Goal: Task Accomplishment & Management: Manage account settings

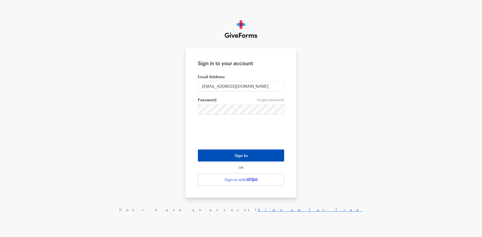
click at [225, 154] on button "Sign In" at bounding box center [241, 155] width 86 height 12
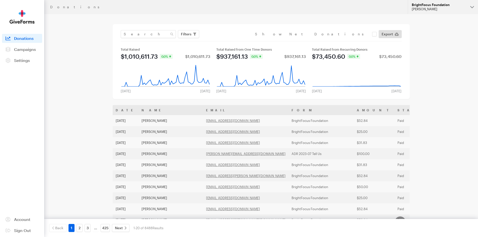
click at [427, 10] on div "[PERSON_NAME]" at bounding box center [439, 9] width 54 height 4
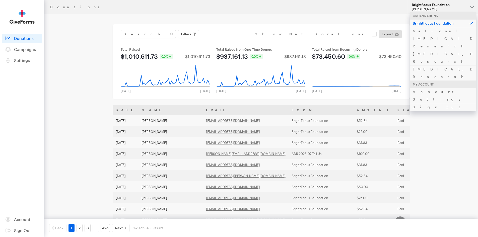
click at [427, 10] on div "[PERSON_NAME]" at bounding box center [439, 9] width 54 height 4
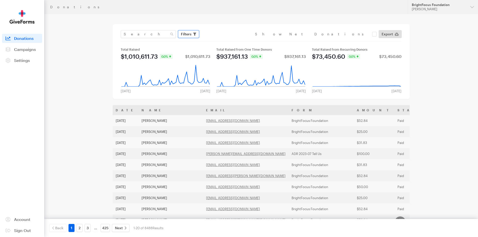
click at [188, 36] on span "Filters" at bounding box center [186, 34] width 11 height 6
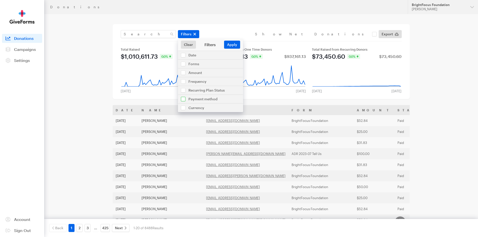
click at [192, 101] on input "checkbox" at bounding box center [210, 99] width 65 height 9
checkbox input "true"
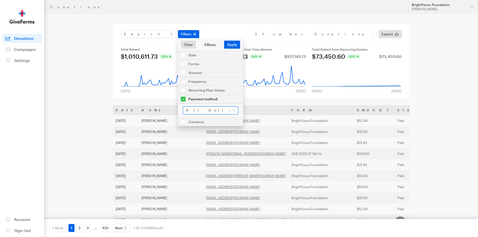
click at [193, 111] on select "All Online Payments Visa MasterCard American Express Discover PayPal ACH Bank T…" at bounding box center [210, 110] width 55 height 8
select select "daf"
click at [183, 106] on select "All Online Payments Visa MasterCard American Express Discover PayPal ACH Bank T…" at bounding box center [210, 110] width 55 height 8
click at [232, 44] on button "Apply" at bounding box center [232, 45] width 16 height 8
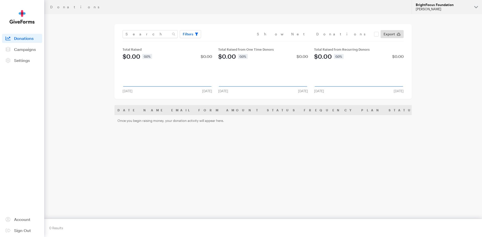
click at [424, 4] on div "BrightFocus Foundation" at bounding box center [442, 5] width 54 height 4
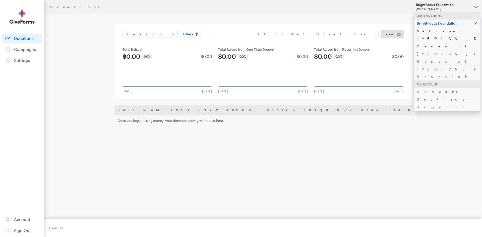
click at [425, 30] on link "National [MEDICAL_DATA] Research" at bounding box center [446, 38] width 66 height 23
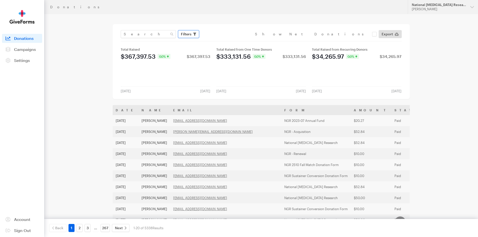
click at [194, 36] on span "button" at bounding box center [194, 34] width 3 height 6
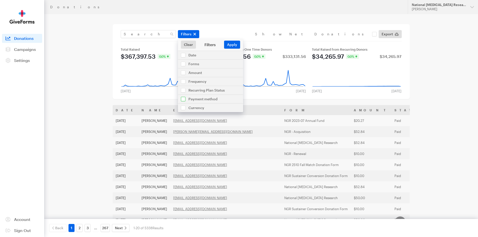
click at [196, 98] on input "checkbox" at bounding box center [210, 99] width 65 height 9
checkbox input "true"
click at [196, 110] on select "All Online Payments Visa MasterCard American Express Discover PayPal ACH Bank T…" at bounding box center [210, 110] width 55 height 8
select select "daf"
click at [183, 106] on select "All Online Payments Visa MasterCard American Express Discover PayPal ACH Bank T…" at bounding box center [210, 110] width 55 height 8
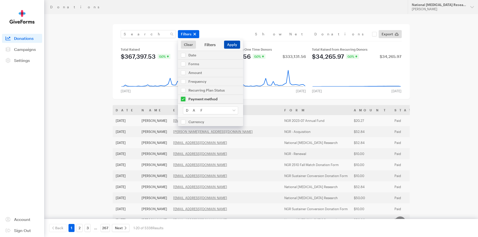
click at [234, 44] on button "Apply" at bounding box center [232, 45] width 16 height 8
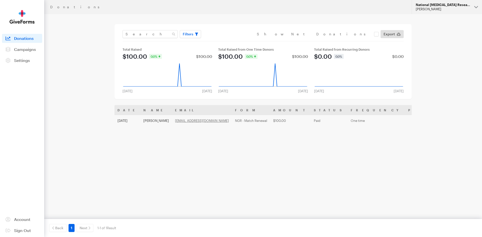
click at [435, 9] on div "[PERSON_NAME]" at bounding box center [442, 9] width 54 height 4
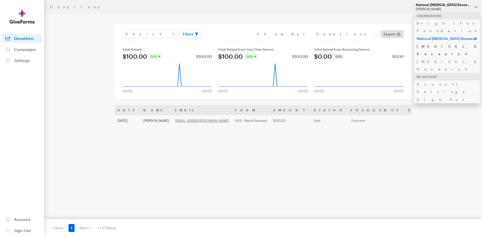
click at [428, 42] on link "[MEDICAL_DATA] Research" at bounding box center [446, 49] width 66 height 15
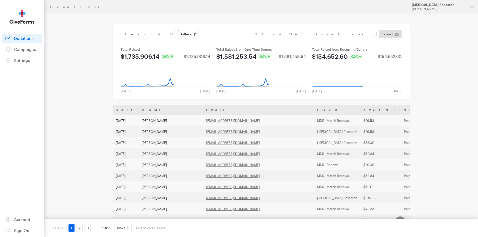
click at [189, 35] on span "Filters" at bounding box center [186, 34] width 11 height 6
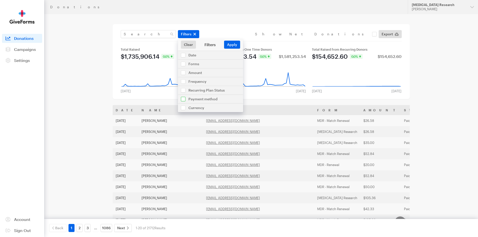
click at [196, 100] on input "checkbox" at bounding box center [210, 99] width 65 height 9
checkbox input "true"
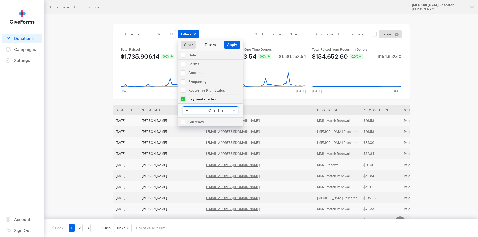
click at [197, 111] on select "All Online Payments Visa MasterCard American Express Discover PayPal ACH Bank T…" at bounding box center [210, 110] width 55 height 8
select select "daf"
click at [183, 106] on select "All Online Payments Visa MasterCard American Express Discover PayPal ACH Bank T…" at bounding box center [210, 110] width 55 height 8
click at [232, 42] on button "Apply" at bounding box center [232, 45] width 16 height 8
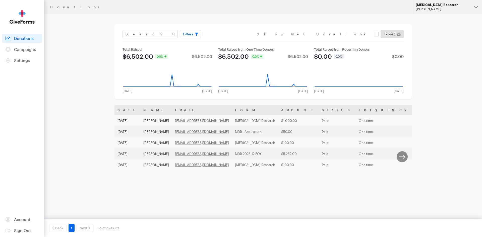
click at [436, 10] on div "[PERSON_NAME]" at bounding box center [442, 9] width 54 height 4
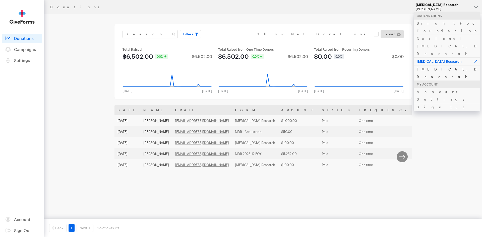
click at [435, 65] on link "[MEDICAL_DATA] Research" at bounding box center [446, 72] width 66 height 15
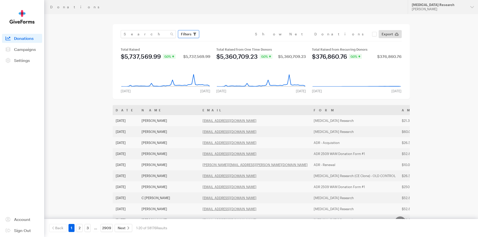
click at [195, 36] on span "button" at bounding box center [194, 34] width 3 height 6
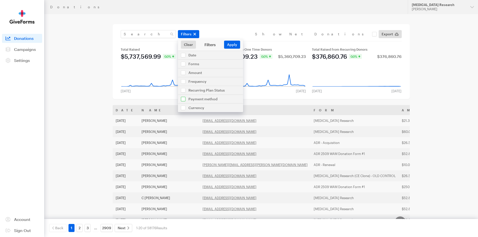
click at [200, 101] on input "checkbox" at bounding box center [210, 99] width 65 height 9
checkbox input "true"
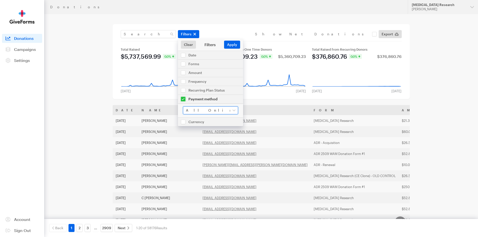
click at [202, 112] on select "All Online Payments Visa MasterCard American Express Discover PayPal ACH Bank T…" at bounding box center [210, 110] width 55 height 8
select select "daf"
click at [183, 106] on select "All Online Payments Visa MasterCard American Express Discover PayPal ACH Bank T…" at bounding box center [210, 110] width 55 height 8
click at [230, 43] on button "Apply" at bounding box center [232, 45] width 16 height 8
